Goal: Use online tool/utility: Utilize a website feature to perform a specific function

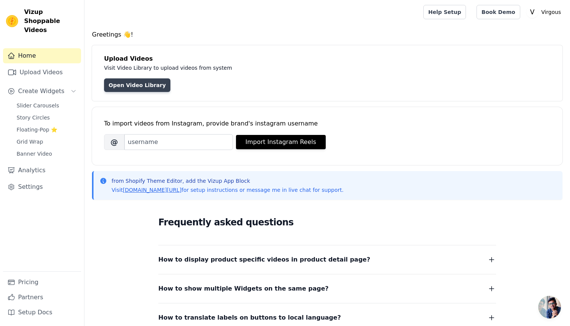
click at [142, 90] on link "Open Video Library" at bounding box center [137, 85] width 66 height 14
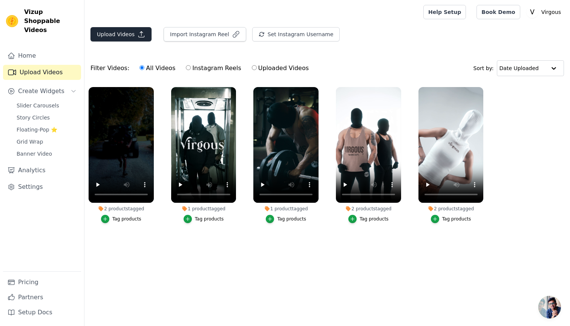
click at [139, 37] on icon "button" at bounding box center [142, 35] width 6 height 6
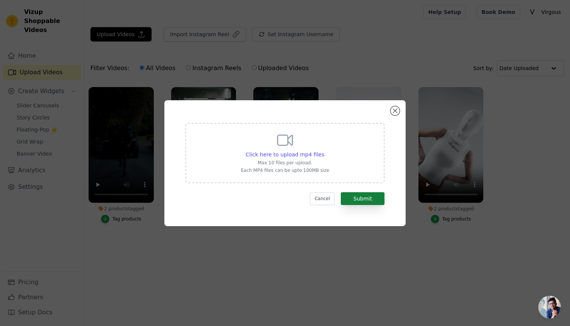
click at [360, 200] on button "Submit" at bounding box center [363, 198] width 44 height 13
click at [325, 154] on div "Click here to upload mp4 files" at bounding box center [285, 155] width 88 height 8
click at [324, 151] on input "Click here to upload mp4 files Max 10 files per upload. Each MP4 files can be u…" at bounding box center [324, 151] width 0 height 0
type input "C:\fakepath\1755030107934301.MP4"
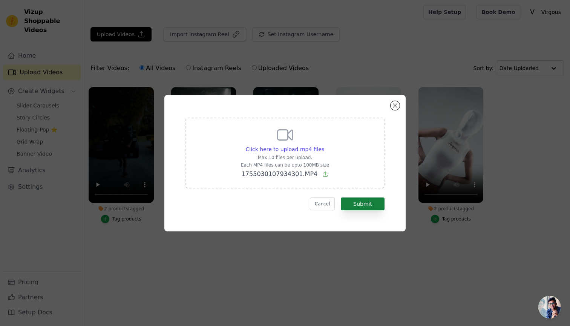
click at [363, 202] on button "Submit" at bounding box center [363, 204] width 44 height 13
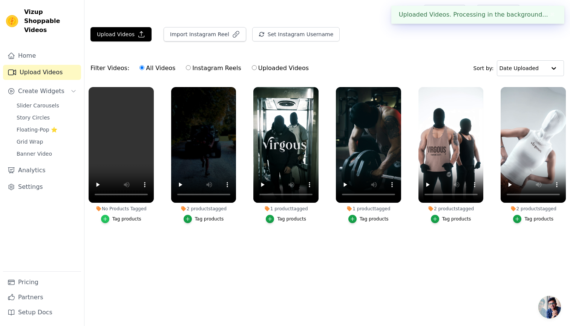
click at [105, 218] on icon "button" at bounding box center [105, 219] width 5 height 5
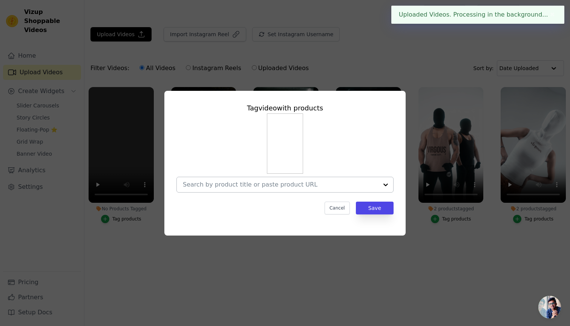
click at [244, 181] on div at bounding box center [280, 184] width 195 height 15
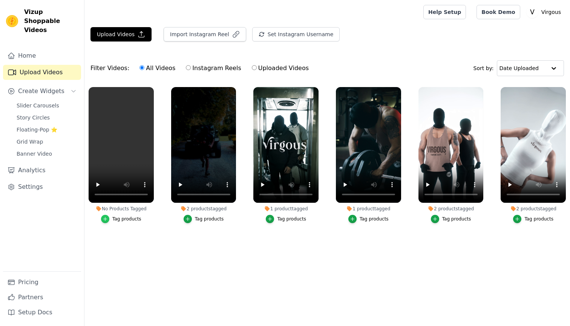
click at [103, 220] on icon "button" at bounding box center [105, 219] width 5 height 5
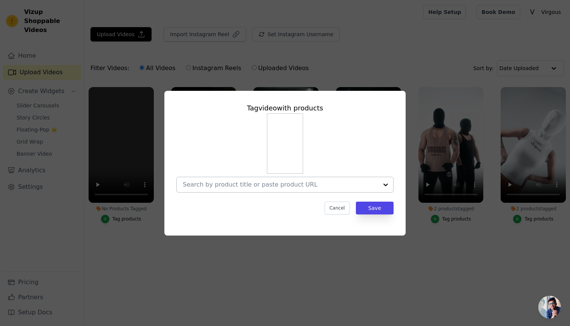
click at [261, 190] on div at bounding box center [280, 184] width 195 height 15
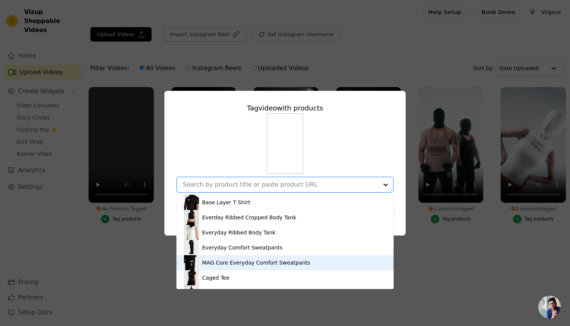
scroll to position [158, 0]
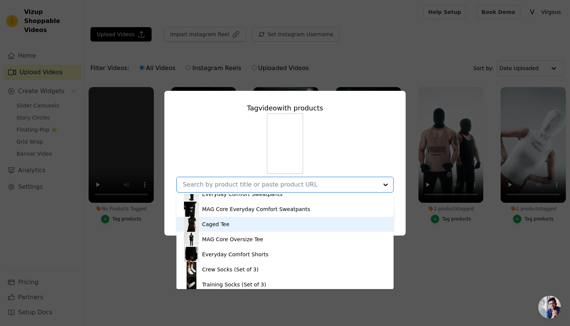
click at [227, 227] on div "Caged Tee" at bounding box center [216, 225] width 28 height 8
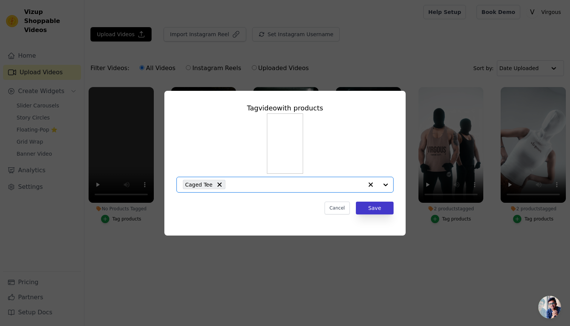
click at [387, 209] on button "Save" at bounding box center [375, 208] width 38 height 13
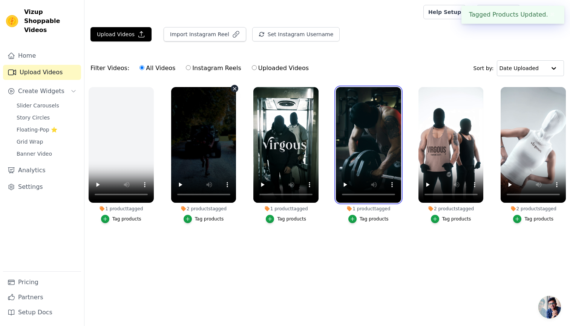
drag, startPoint x: 378, startPoint y: 187, endPoint x: 220, endPoint y: 185, distance: 158.5
click at [219, 185] on ul "1 product tagged Tag products 2 products tagged Tag products 1 product tagged T…" at bounding box center [328, 169] width 486 height 172
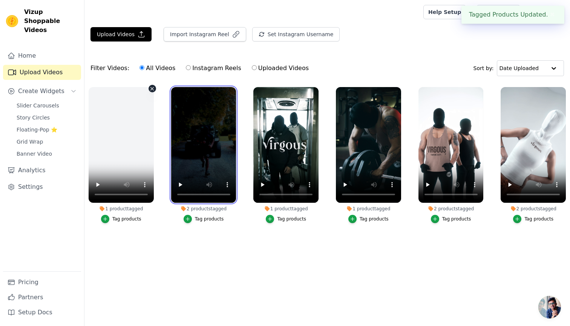
drag, startPoint x: 213, startPoint y: 186, endPoint x: 105, endPoint y: 180, distance: 108.0
click at [105, 180] on ul "1 product tagged Tag products 2 products tagged Tag products 1 product tagged T…" at bounding box center [328, 169] width 486 height 172
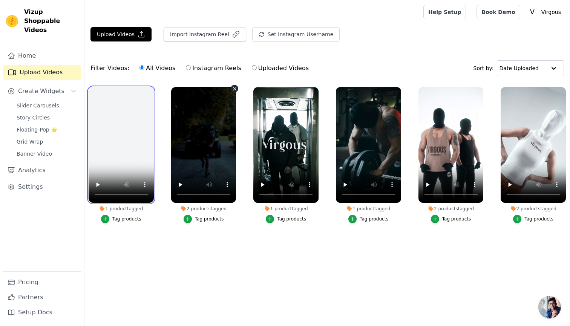
drag, startPoint x: 106, startPoint y: 180, endPoint x: 201, endPoint y: 181, distance: 95.1
click at [201, 181] on ul "1 product tagged Tag products 2 products tagged Tag products 1 product tagged T…" at bounding box center [328, 169] width 486 height 172
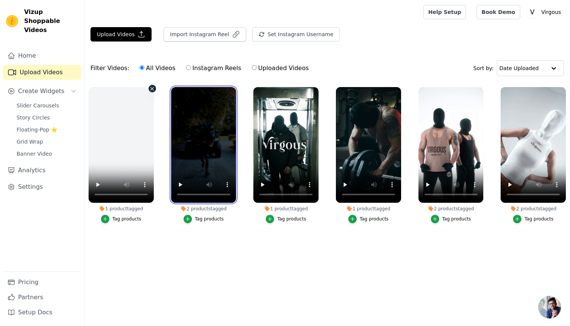
drag, startPoint x: 214, startPoint y: 174, endPoint x: 129, endPoint y: 173, distance: 85.3
click at [129, 173] on ul "1 product tagged Tag products 2 products tagged Tag products 1 product tagged T…" at bounding box center [328, 169] width 486 height 172
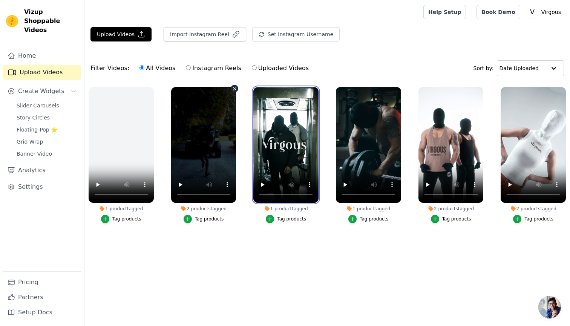
drag, startPoint x: 278, startPoint y: 157, endPoint x: 180, endPoint y: 156, distance: 97.7
click at [180, 156] on ul "1 product tagged Tag products 2 products tagged Tag products 1 product tagged T…" at bounding box center [328, 169] width 486 height 172
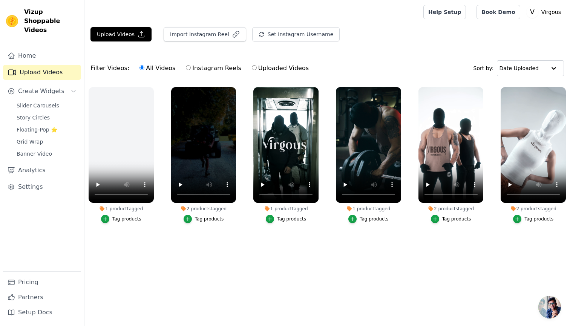
click at [305, 225] on label "1 product tagged Tag products" at bounding box center [286, 157] width 66 height 140
click at [211, 63] on label "Instagram Reels" at bounding box center [214, 68] width 56 height 10
click at [191, 65] on input "Instagram Reels" at bounding box center [188, 67] width 5 height 5
radio input "true"
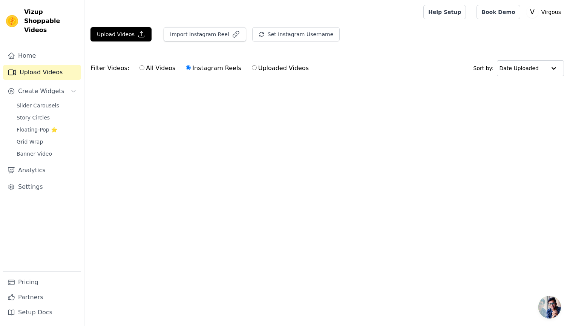
click at [157, 68] on label "All Videos" at bounding box center [157, 68] width 37 height 10
click at [144, 68] on input "All Videos" at bounding box center [142, 67] width 5 height 5
radio input "true"
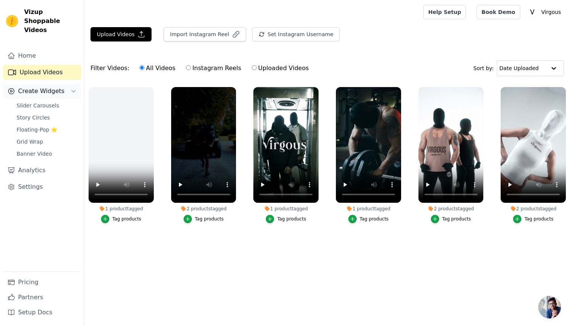
click at [28, 87] on span "Create Widgets" at bounding box center [41, 91] width 46 height 9
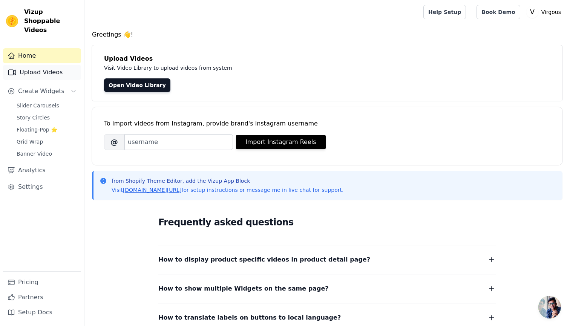
click at [67, 65] on link "Upload Videos" at bounding box center [42, 72] width 78 height 15
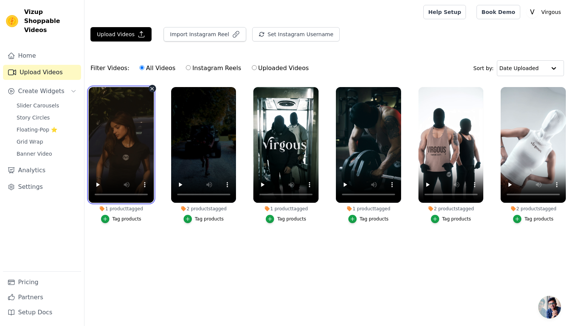
click at [137, 112] on video at bounding box center [121, 145] width 65 height 116
drag, startPoint x: 108, startPoint y: 163, endPoint x: 126, endPoint y: 163, distance: 18.1
click at [126, 163] on video at bounding box center [121, 145] width 65 height 116
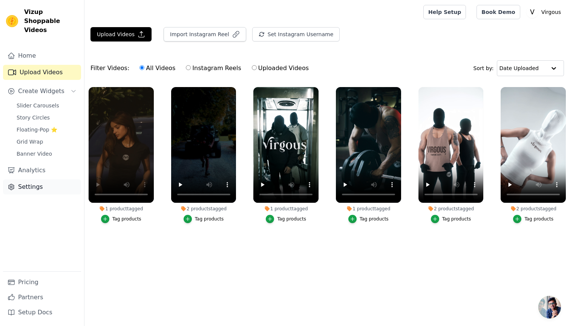
click at [38, 182] on link "Settings" at bounding box center [42, 187] width 78 height 15
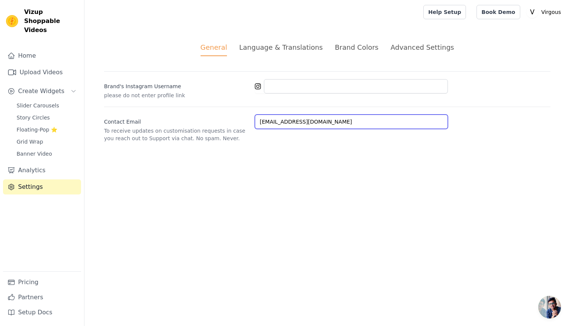
click at [312, 124] on input "[EMAIL_ADDRESS][DOMAIN_NAME]" at bounding box center [351, 122] width 193 height 14
click at [261, 104] on div "Brand's Instagram Username please do not enter profile link Contact Email To re…" at bounding box center [327, 106] width 447 height 71
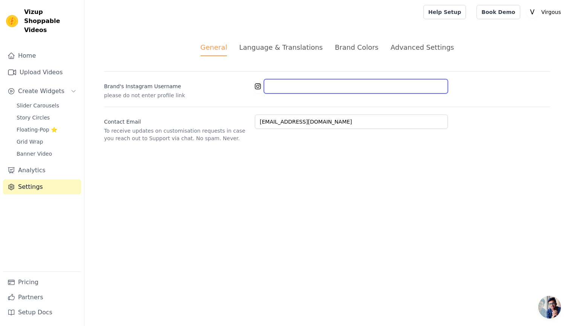
click at [278, 83] on input "Brand's Instagram Username" at bounding box center [356, 86] width 184 height 14
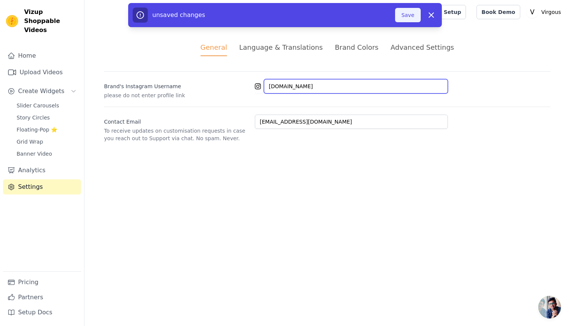
type input "[DOMAIN_NAME]"
click at [406, 20] on button "Save" at bounding box center [408, 15] width 26 height 14
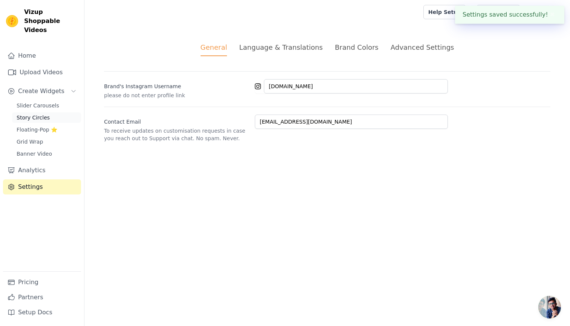
click at [38, 114] on span "Story Circles" at bounding box center [33, 118] width 33 height 8
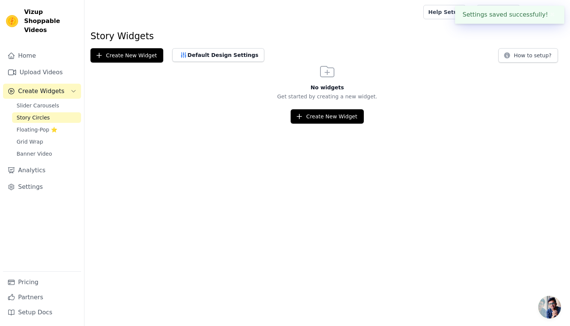
click at [38, 114] on span "Story Circles" at bounding box center [33, 118] width 33 height 8
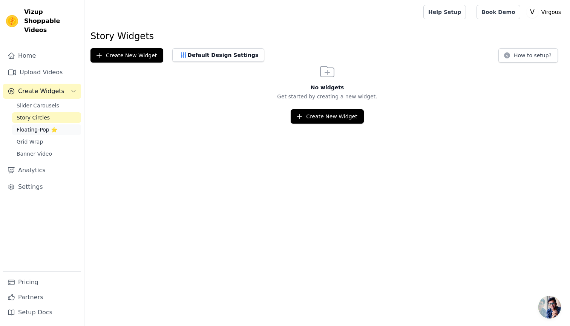
click at [31, 126] on span "Floating-Pop ⭐" at bounding box center [37, 130] width 41 height 8
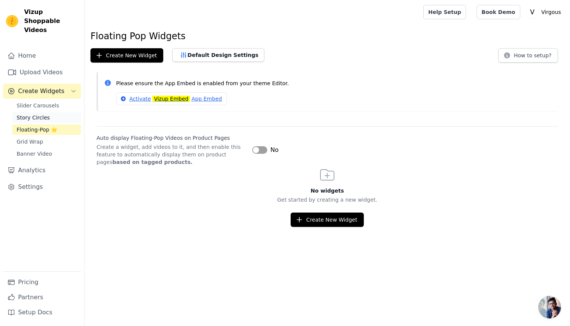
click at [32, 114] on span "Story Circles" at bounding box center [33, 118] width 33 height 8
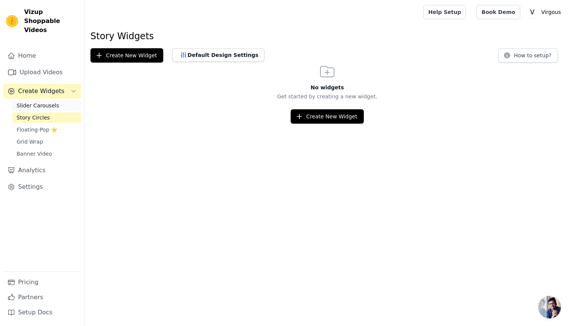
click at [33, 102] on span "Slider Carousels" at bounding box center [38, 106] width 43 height 8
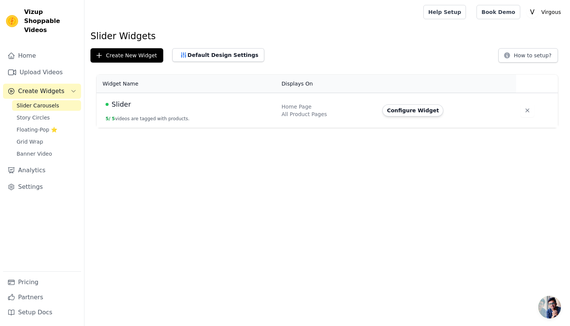
click at [173, 116] on button "5 / 5 videos are tagged with products." at bounding box center [148, 119] width 84 height 6
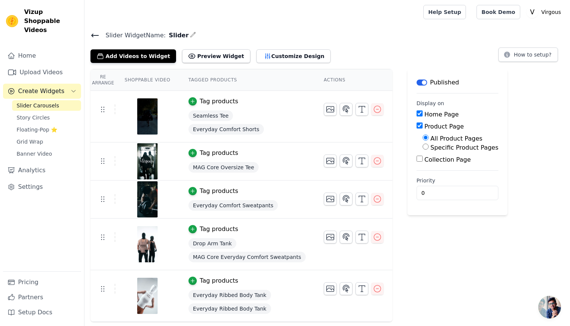
click at [161, 220] on td at bounding box center [147, 245] width 64 height 52
click at [149, 54] on button "Add Videos to Widget" at bounding box center [134, 56] width 86 height 14
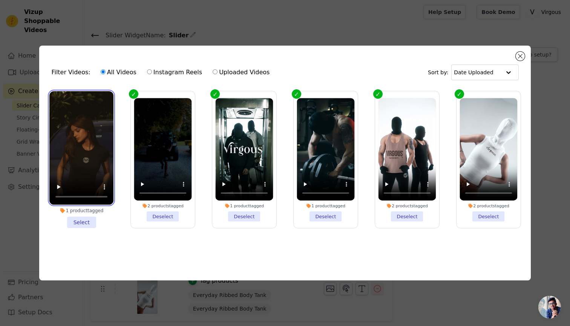
click at [101, 192] on video at bounding box center [81, 148] width 64 height 114
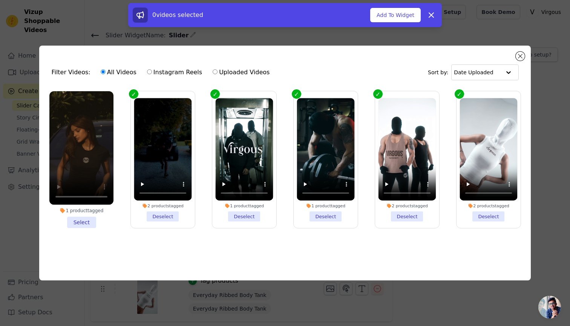
click at [81, 226] on li "1 product tagged Select" at bounding box center [81, 159] width 64 height 137
click at [0, 0] on input "1 product tagged Select" at bounding box center [0, 0] width 0 height 0
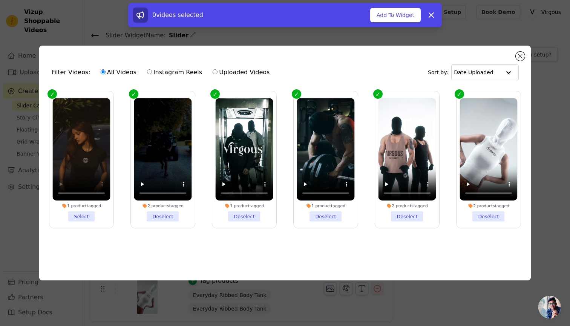
click at [84, 221] on li "1 product tagged Select" at bounding box center [82, 160] width 58 height 124
click at [0, 0] on input "1 product tagged Select" at bounding box center [0, 0] width 0 height 0
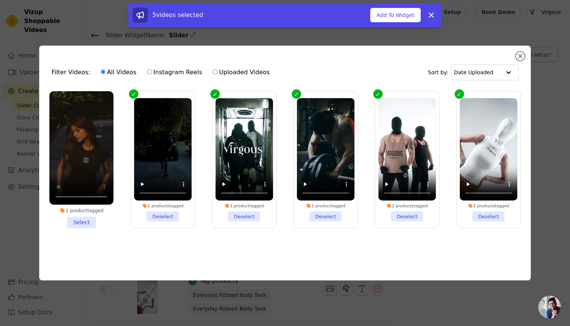
click at [84, 221] on li "1 product tagged Select" at bounding box center [81, 159] width 64 height 137
click at [0, 0] on input "1 product tagged Select" at bounding box center [0, 0] width 0 height 0
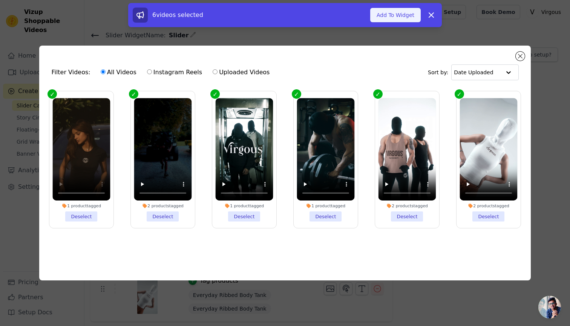
click at [409, 14] on button "Add To Widget" at bounding box center [395, 15] width 51 height 14
